Goal: Communication & Community: Answer question/provide support

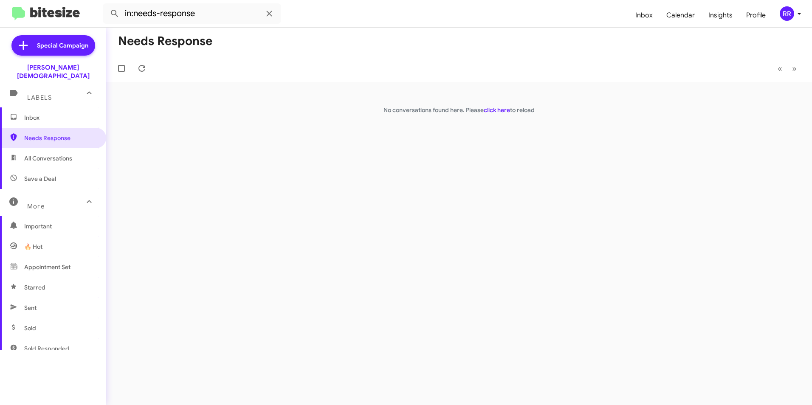
click at [37, 113] on span "Inbox" at bounding box center [60, 117] width 72 height 8
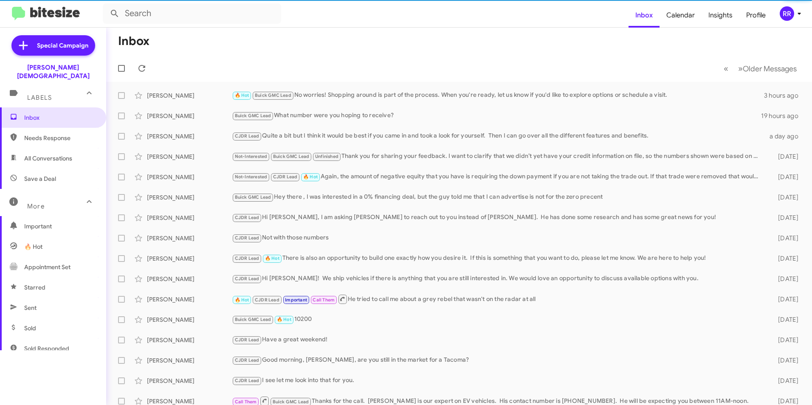
click at [40, 134] on span "Needs Response" at bounding box center [60, 138] width 72 height 8
type input "in:needs-response"
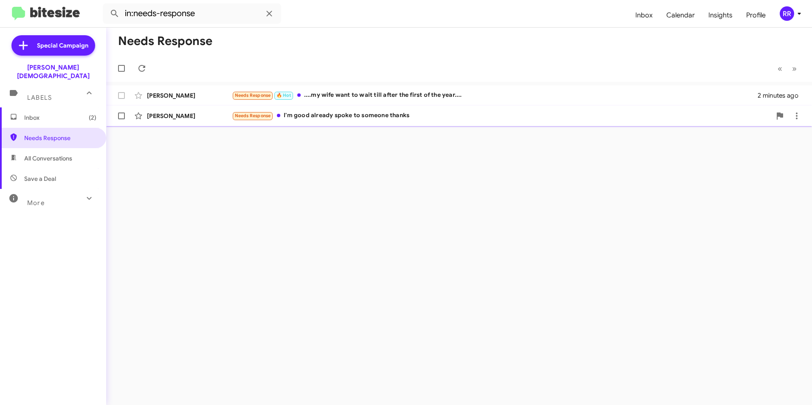
click at [180, 118] on div "[PERSON_NAME]" at bounding box center [189, 116] width 85 height 8
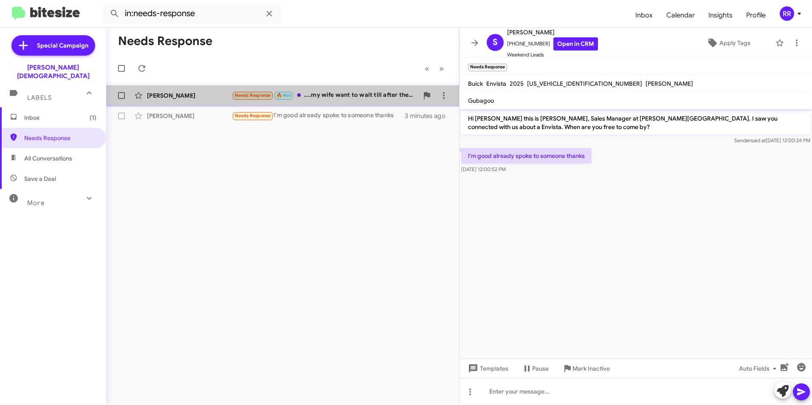
click at [187, 98] on div "[PERSON_NAME]" at bounding box center [189, 95] width 85 height 8
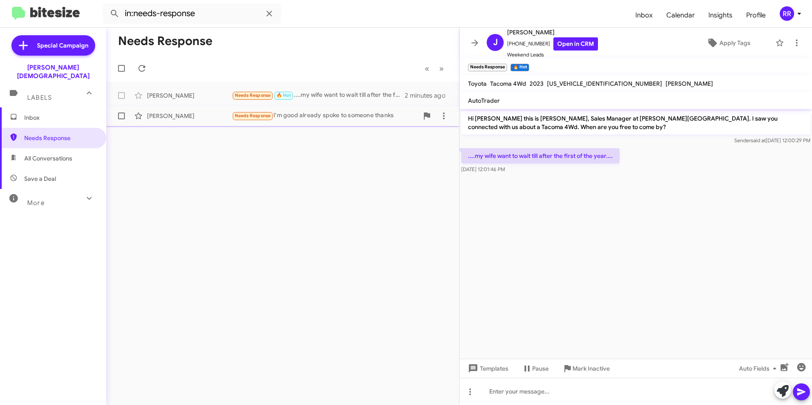
click at [172, 116] on div "[PERSON_NAME]" at bounding box center [189, 116] width 85 height 8
click at [573, 48] on link "Open in CRM" at bounding box center [575, 43] width 45 height 13
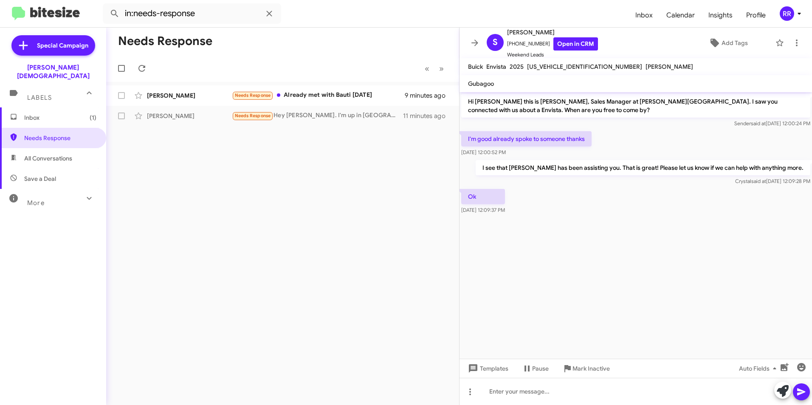
click at [304, 250] on div "Needs Response « Previous » Next [PERSON_NAME] Needs Response Already met with …" at bounding box center [282, 217] width 353 height 378
click at [372, 248] on div "Needs Response « Previous » Next [PERSON_NAME] Needs Response Already met with …" at bounding box center [282, 217] width 353 height 378
click at [194, 94] on div "[PERSON_NAME]" at bounding box center [189, 95] width 85 height 8
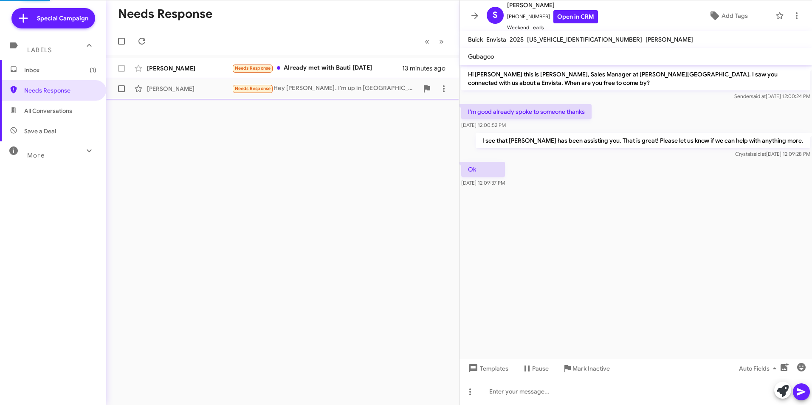
click at [179, 86] on div "[PERSON_NAME]" at bounding box center [189, 89] width 85 height 8
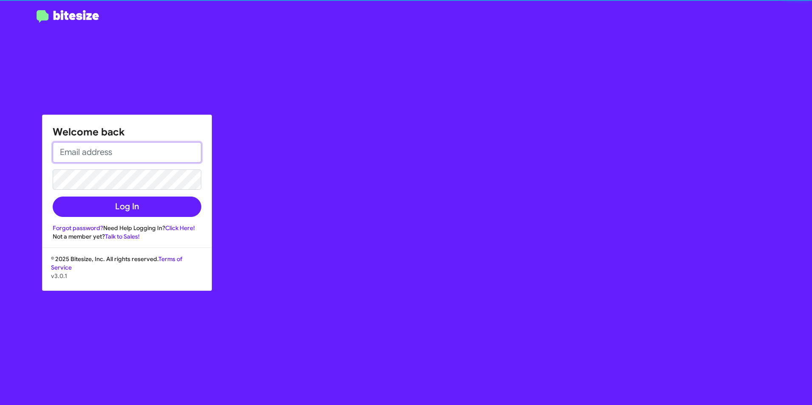
type input "[DATE][EMAIL_ADDRESS][DATE][PERSON_NAME][DOMAIN_NAME]"
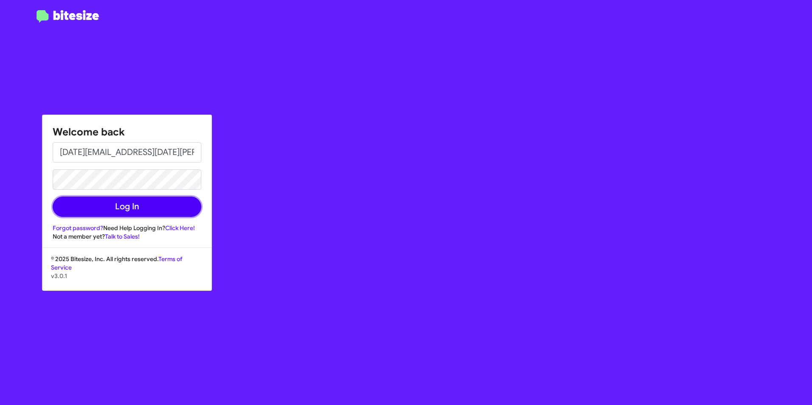
click at [111, 214] on button "Log In" at bounding box center [127, 207] width 149 height 20
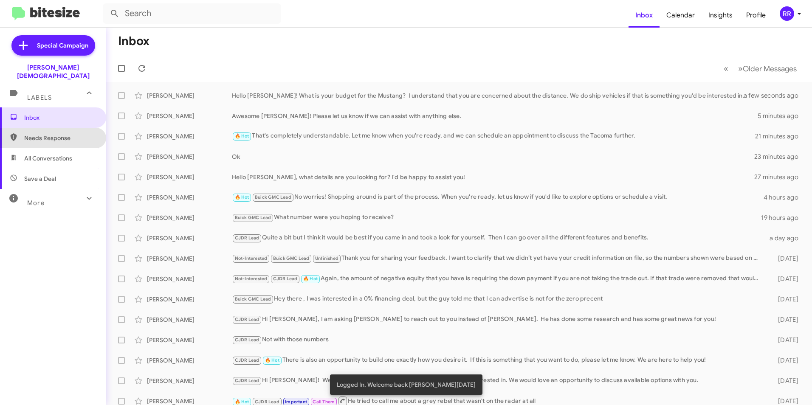
click at [54, 134] on span "Needs Response" at bounding box center [60, 138] width 72 height 8
type input "in:needs-response"
